Goal: Check status

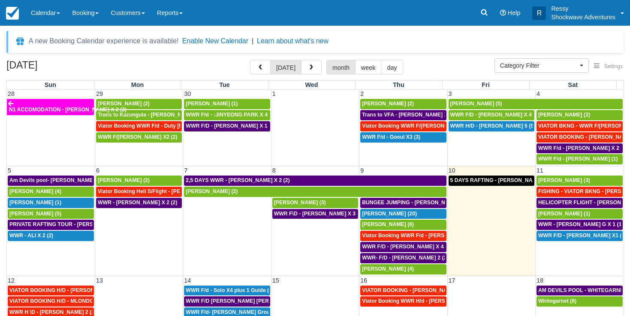
select select
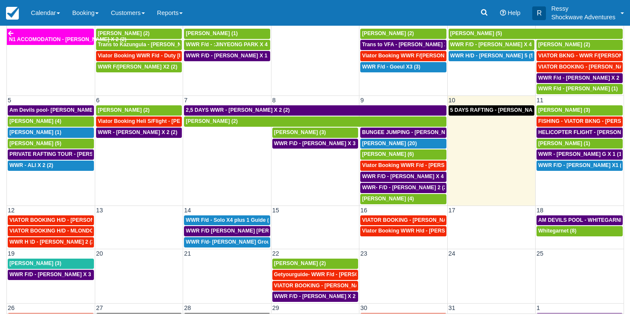
scroll to position [59, 0]
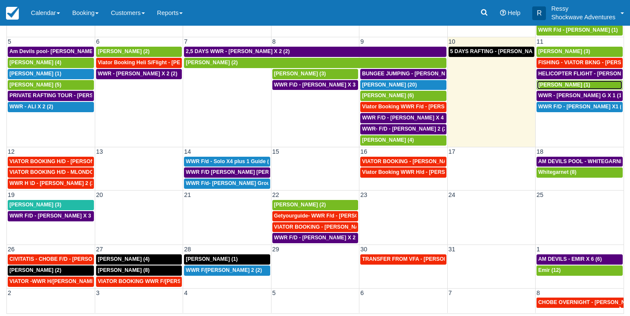
click at [570, 84] on div "[PERSON_NAME] (1)" at bounding box center [579, 85] width 83 height 7
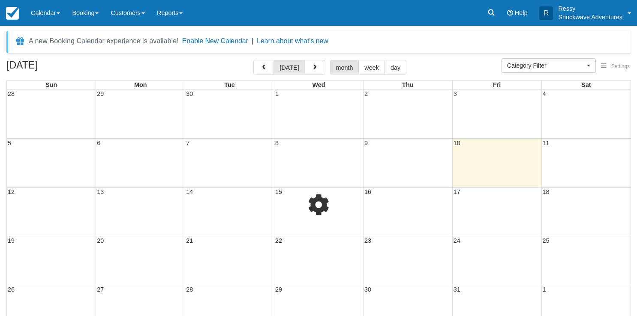
select select
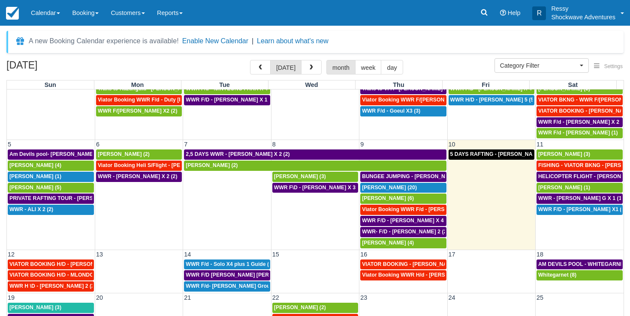
scroll to position [41, 0]
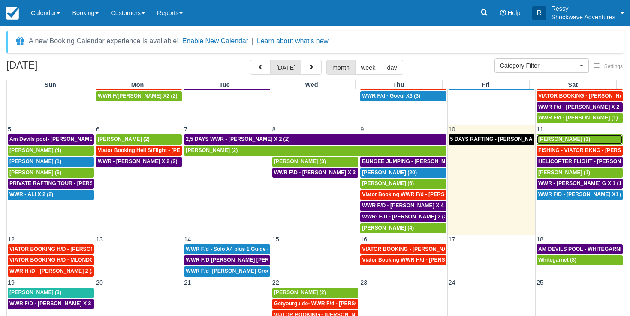
click at [567, 139] on div "[PERSON_NAME] (3)" at bounding box center [579, 139] width 83 height 7
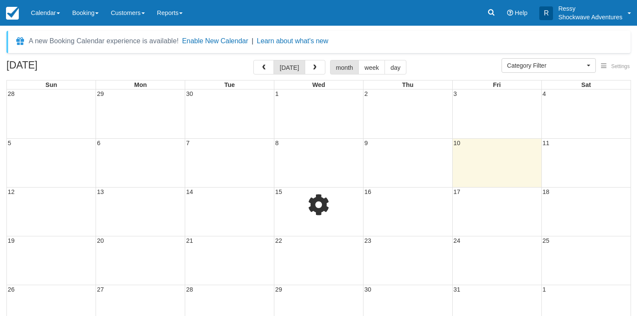
select select
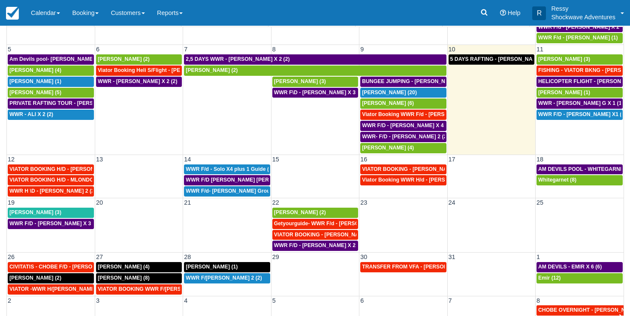
scroll to position [70, 0]
